Goal: Task Accomplishment & Management: Use online tool/utility

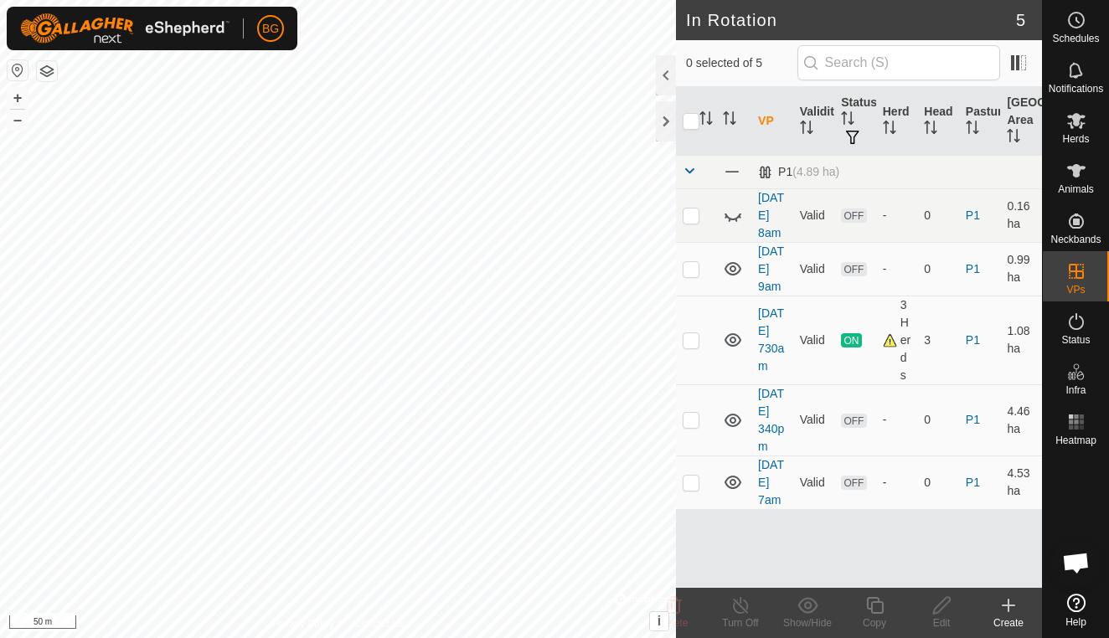
click at [1005, 611] on icon at bounding box center [1009, 606] width 20 height 20
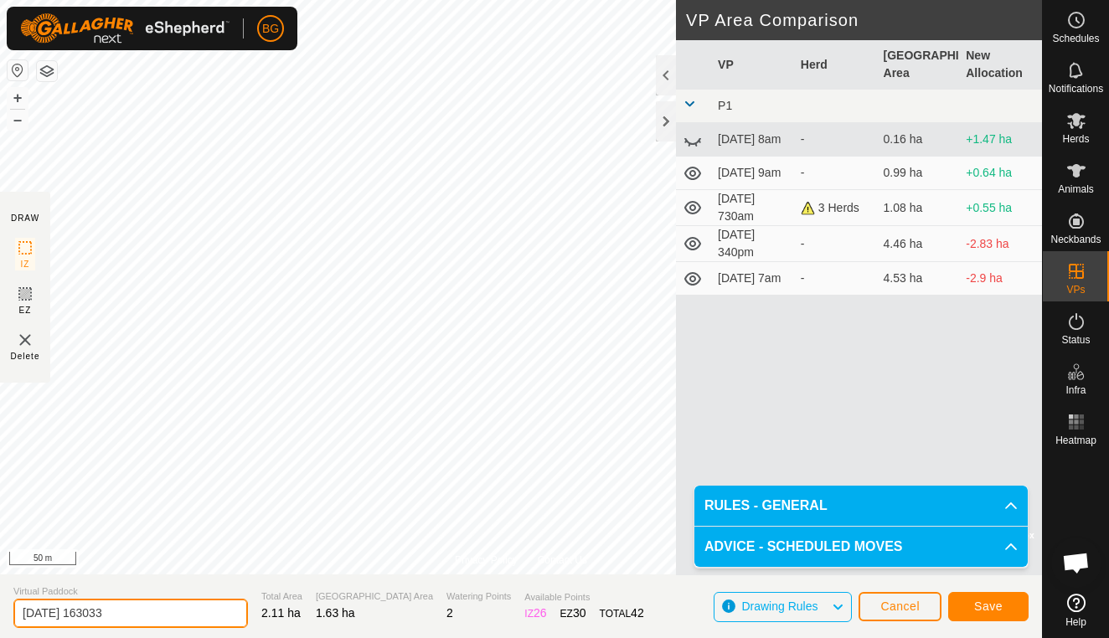
click at [147, 613] on input "[DATE] 163033" at bounding box center [130, 613] width 235 height 29
type input "[DATE] bump"
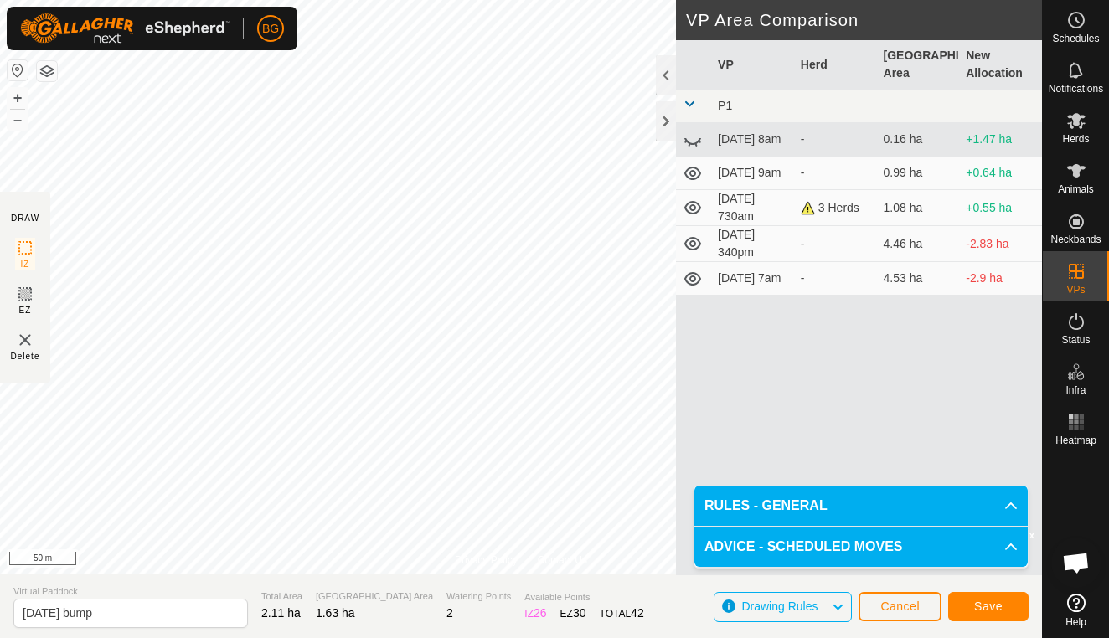
drag, startPoint x: 600, startPoint y: 633, endPoint x: 978, endPoint y: 602, distance: 379.9
click at [978, 602] on span "Save" at bounding box center [988, 606] width 28 height 13
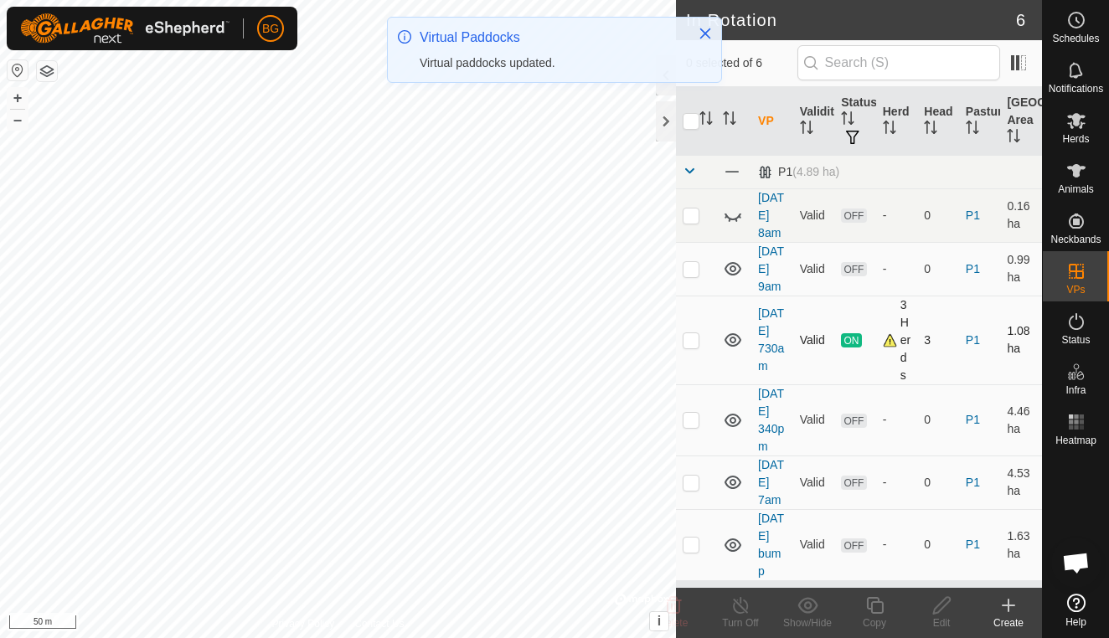
scroll to position [82, 0]
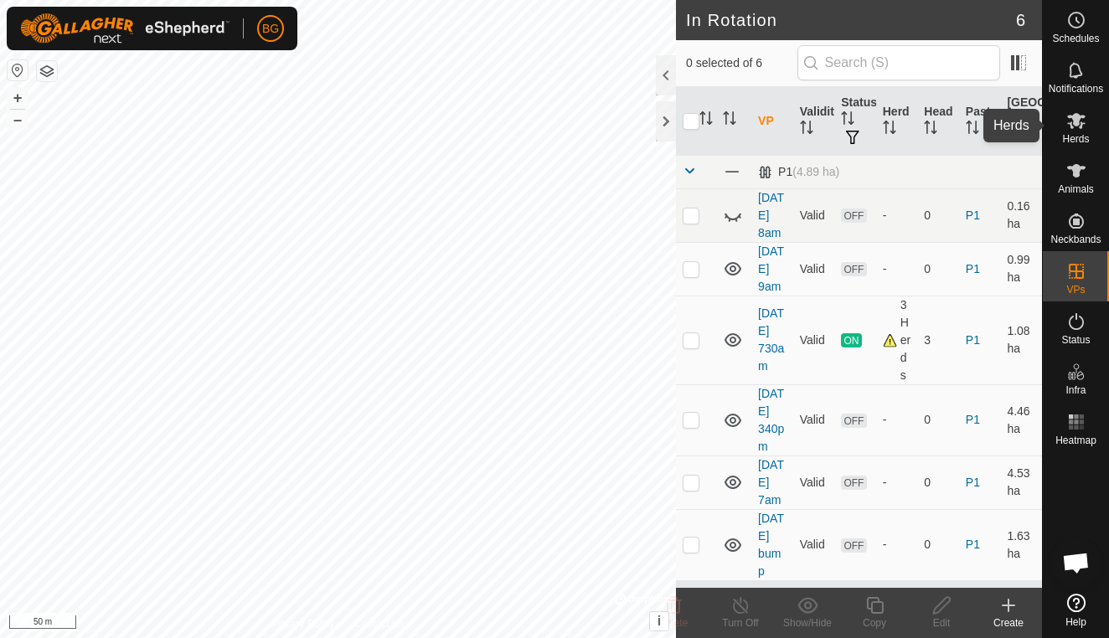
click at [1077, 132] on es-mob-svg-icon at bounding box center [1076, 120] width 30 height 27
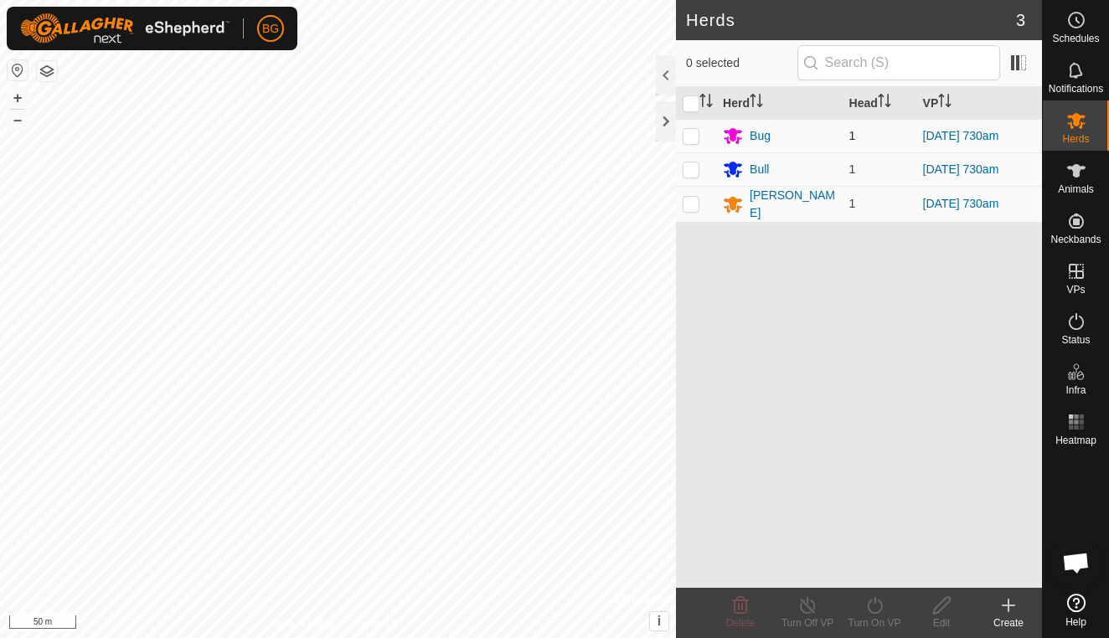
click at [694, 137] on p-checkbox at bounding box center [691, 135] width 17 height 13
checkbox input "true"
click at [880, 612] on icon at bounding box center [874, 605] width 15 height 17
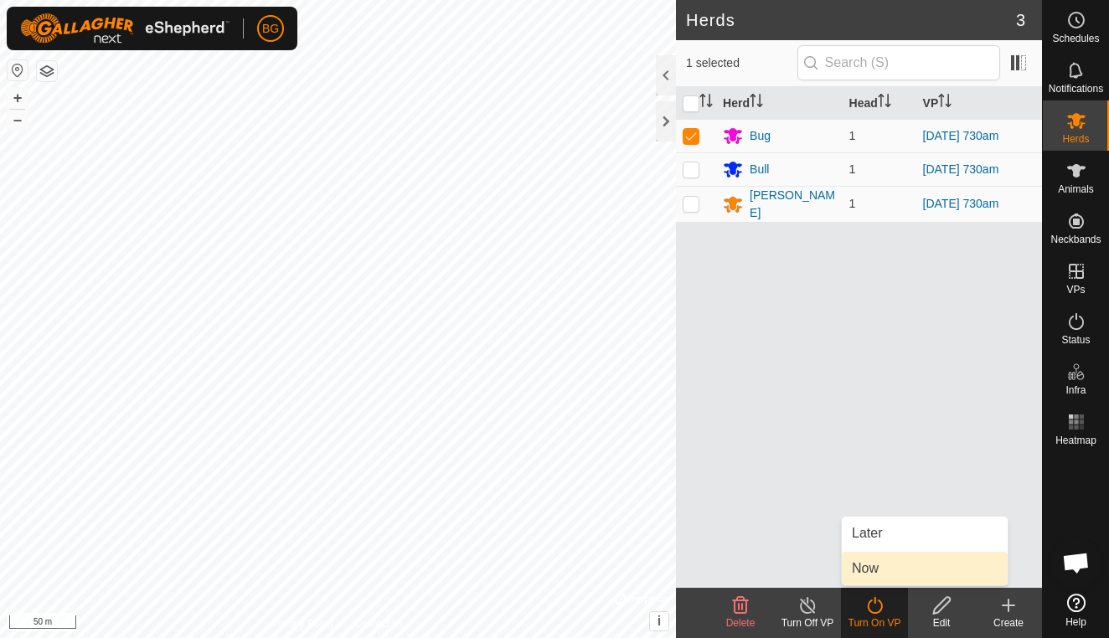
click at [870, 570] on link "Now" at bounding box center [925, 569] width 166 height 34
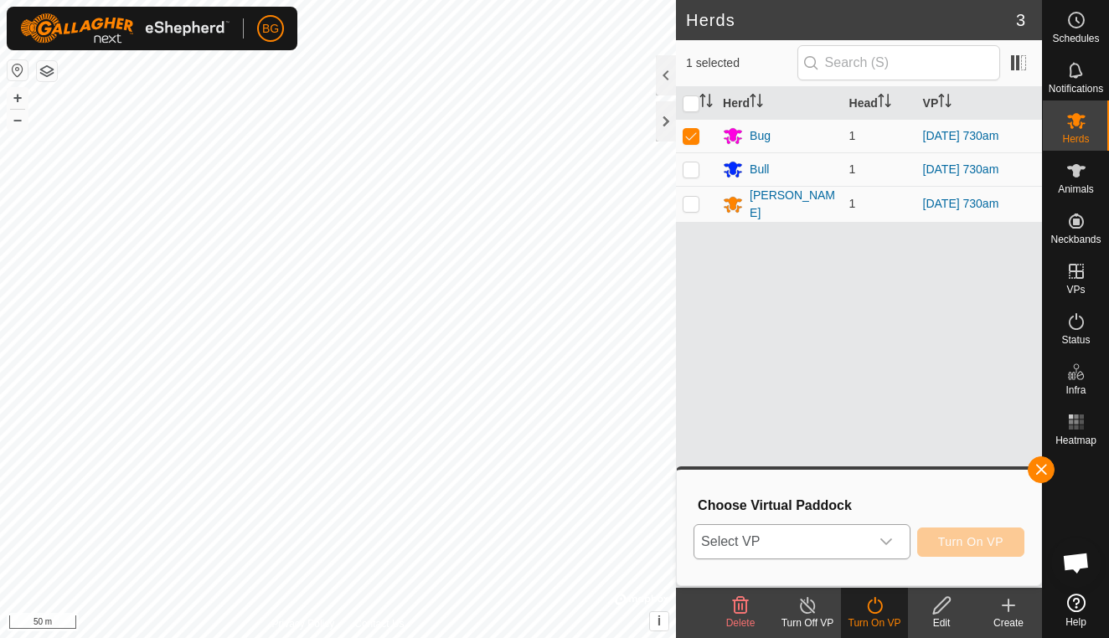
click at [890, 537] on icon "dropdown trigger" at bounding box center [886, 541] width 13 height 13
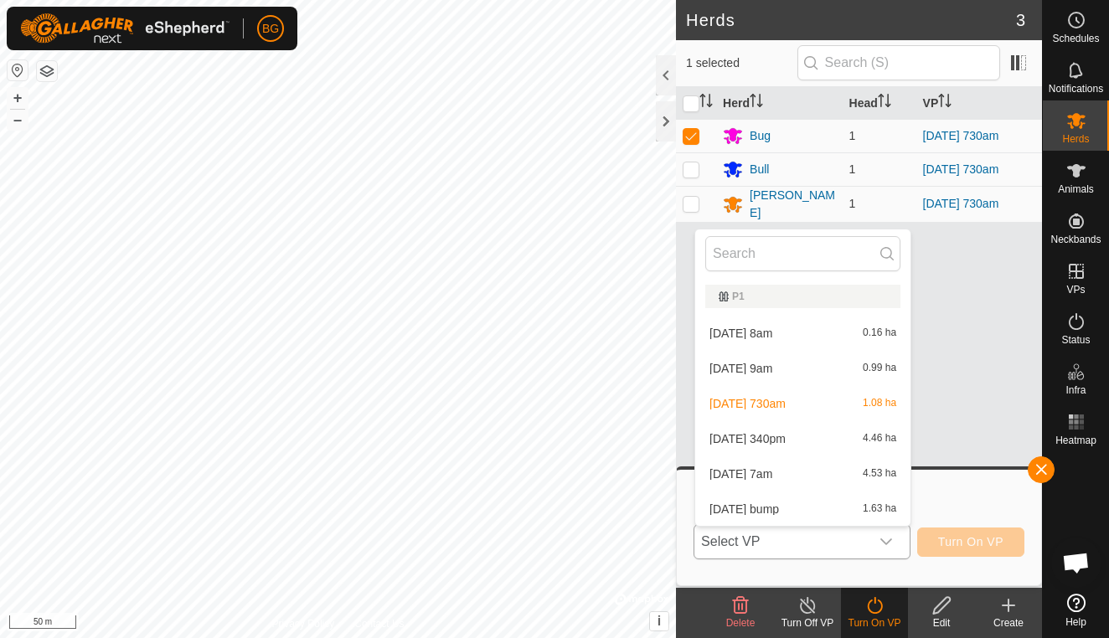
click at [814, 510] on li "[DATE] bump 1.63 ha" at bounding box center [802, 510] width 215 height 34
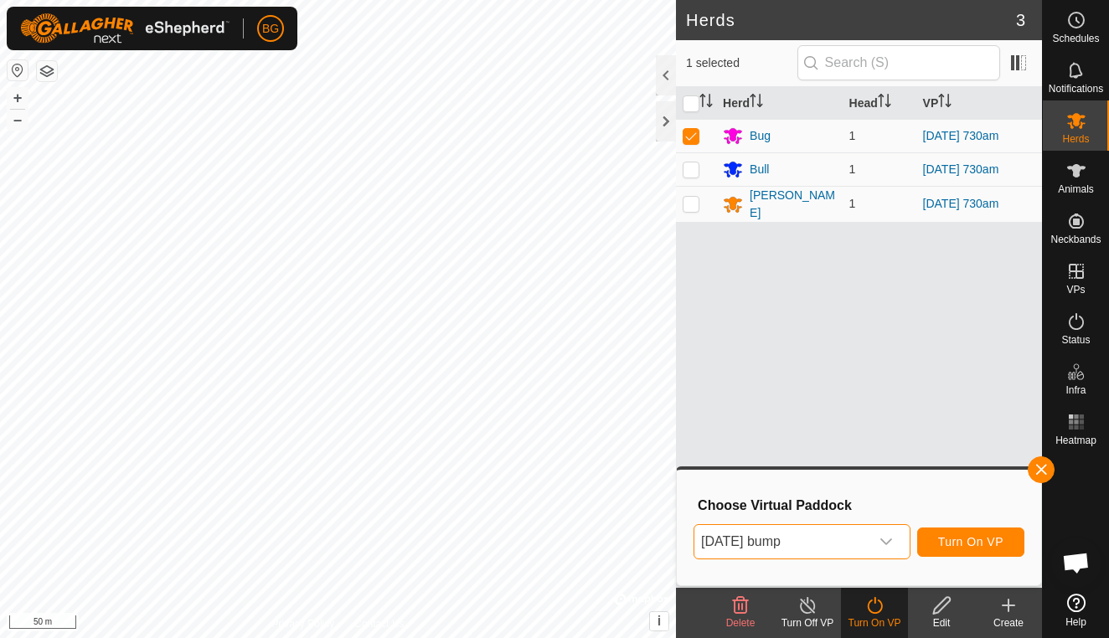
click at [951, 538] on span "Turn On VP" at bounding box center [970, 541] width 65 height 13
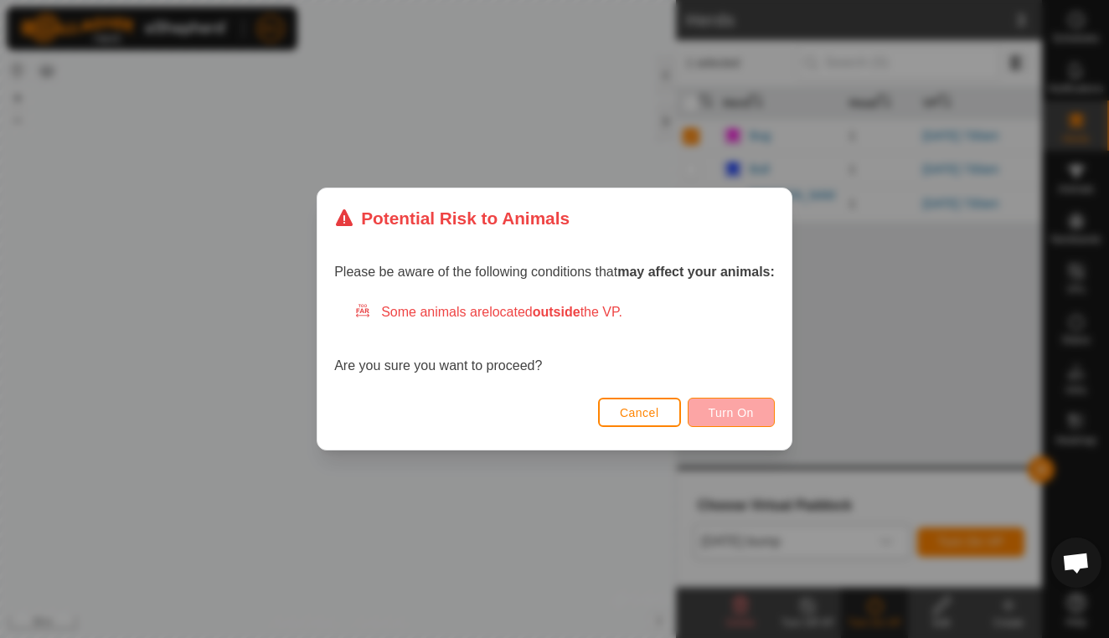
click at [734, 414] on span "Turn On" at bounding box center [731, 412] width 45 height 13
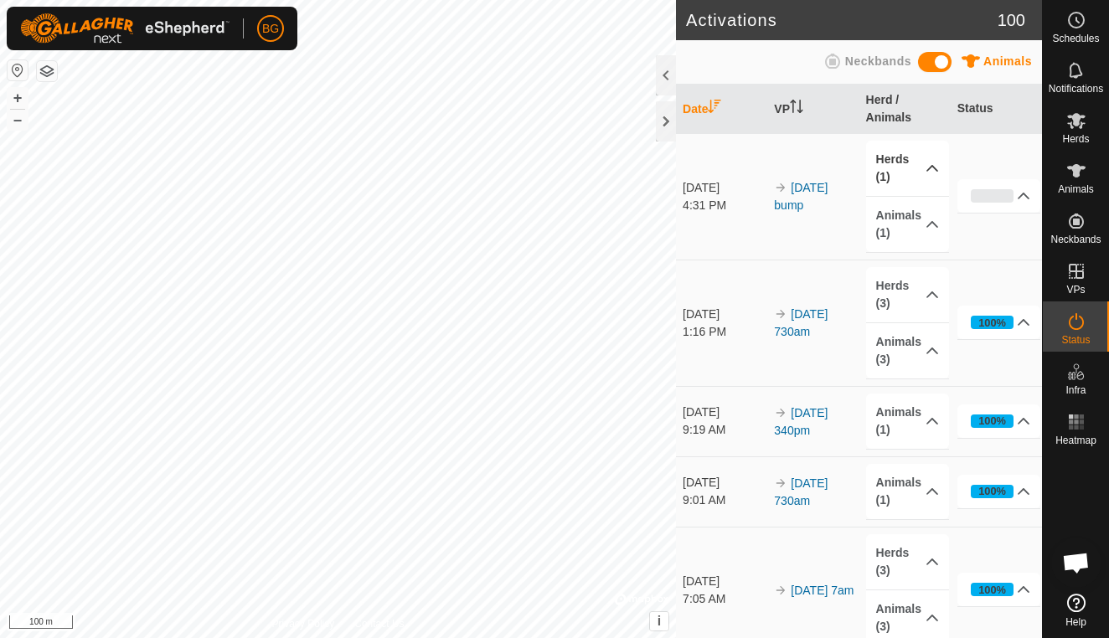
click at [933, 170] on p-accordion-header "Herds (1)" at bounding box center [908, 168] width 84 height 55
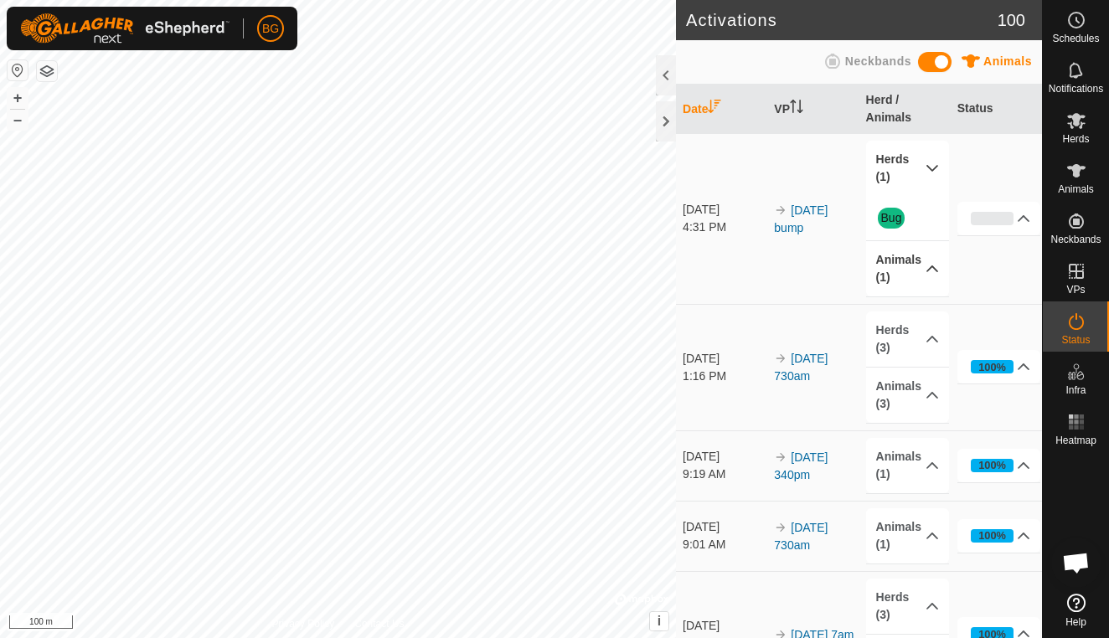
click at [931, 268] on p-accordion-header "Animals (1)" at bounding box center [908, 268] width 84 height 55
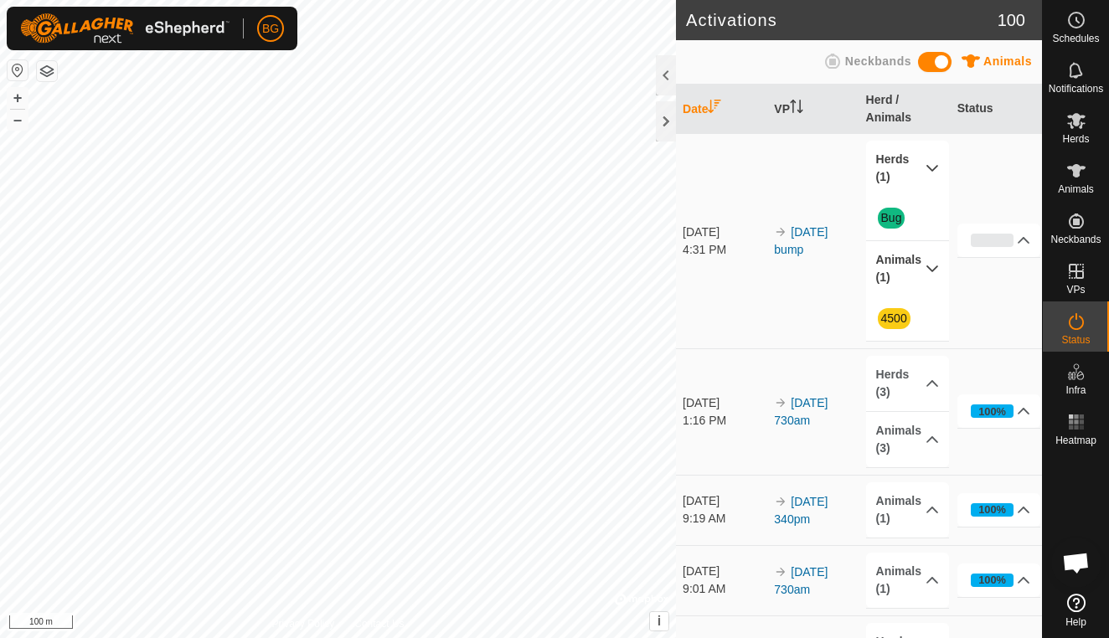
click at [930, 266] on p-accordion-header "Animals (1)" at bounding box center [908, 268] width 84 height 55
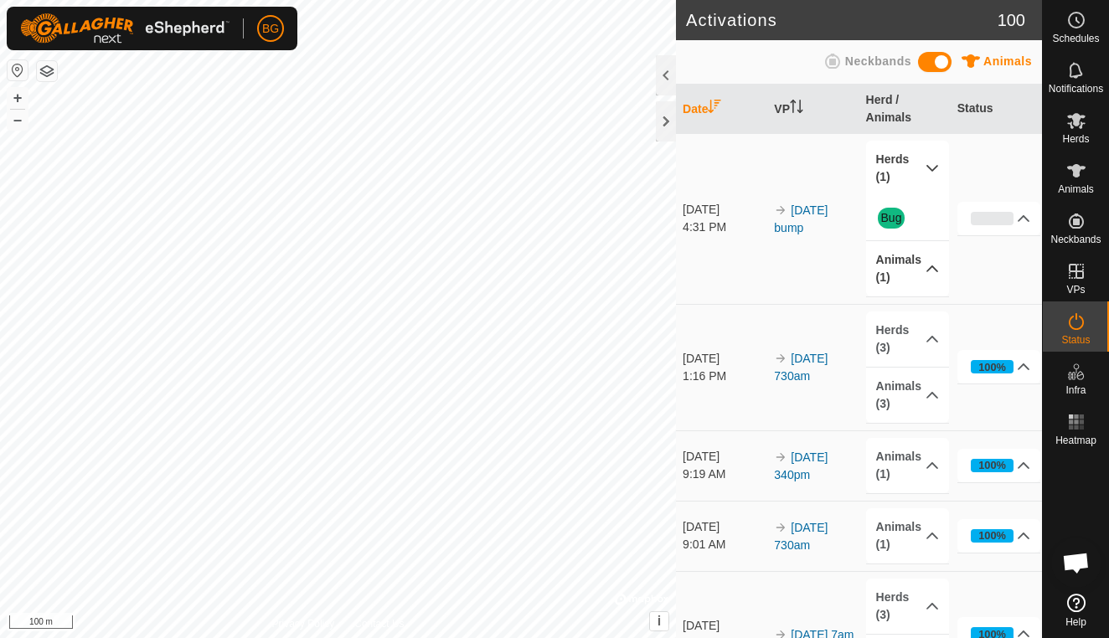
click at [934, 173] on p-accordion-header "Herds (1)" at bounding box center [908, 168] width 84 height 55
